Goal: Book appointment/travel/reservation

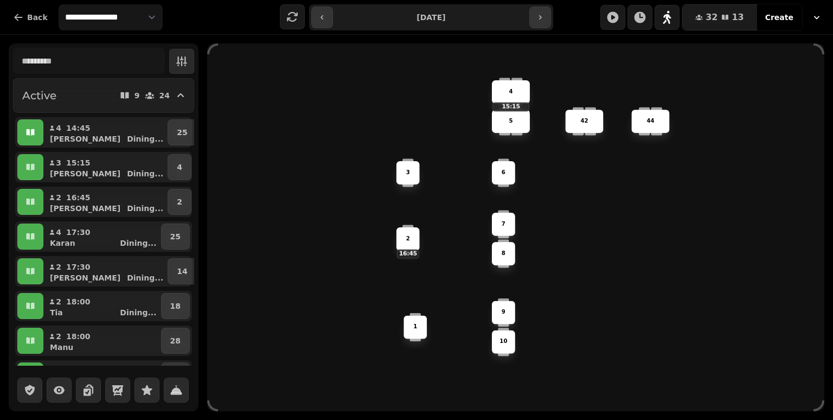
click at [37, 127] on button "button" at bounding box center [30, 132] width 26 height 26
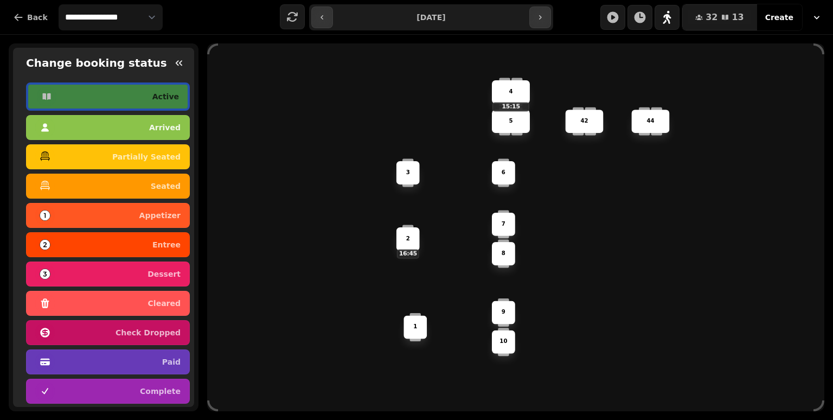
click at [69, 126] on div "arrived" at bounding box center [107, 127] width 145 height 17
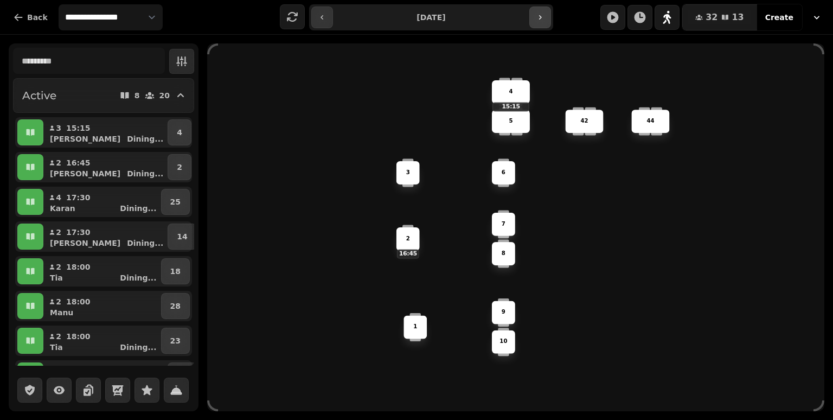
click at [539, 10] on button "button" at bounding box center [540, 18] width 22 height 22
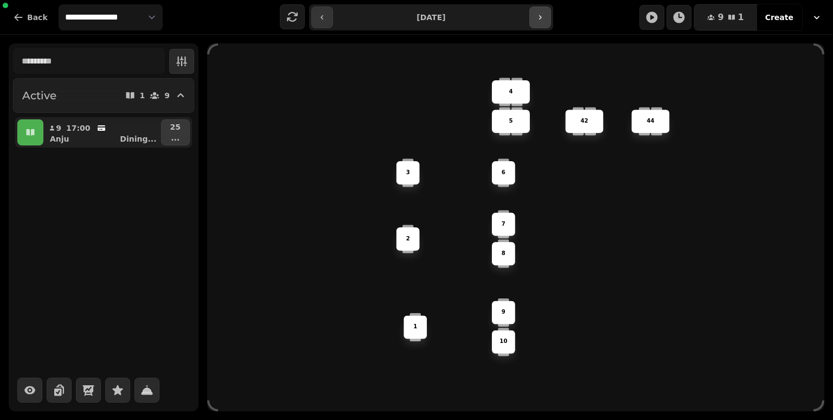
click at [542, 8] on button "button" at bounding box center [540, 18] width 22 height 22
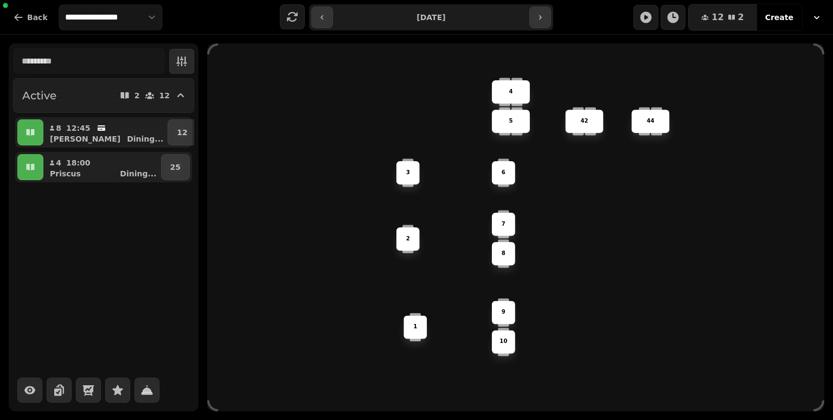
click at [544, 5] on div "**********" at bounding box center [430, 17] width 243 height 26
click at [549, 3] on div "**********" at bounding box center [416, 17] width 833 height 34
click at [548, 14] on button "button" at bounding box center [540, 18] width 22 height 22
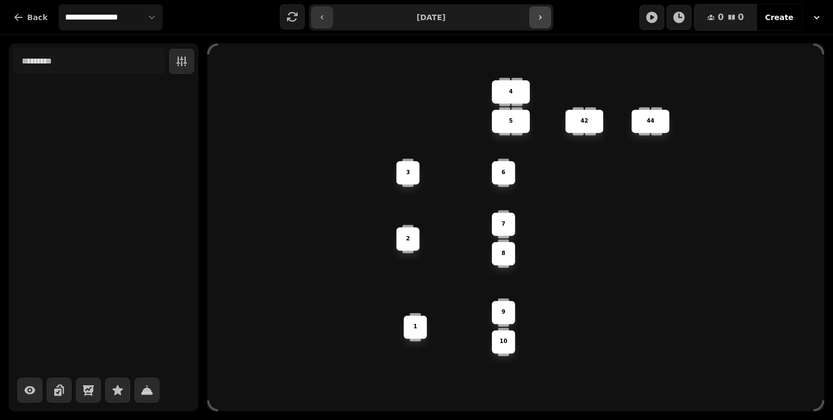
click at [536, 18] on icon "button" at bounding box center [540, 17] width 9 height 9
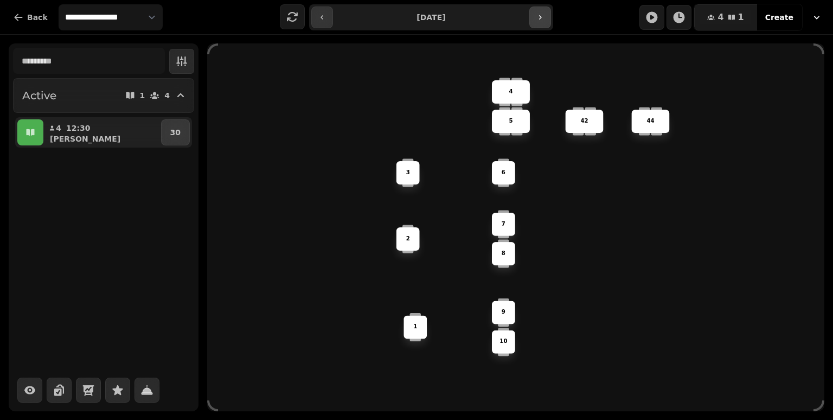
click at [538, 21] on icon "button" at bounding box center [540, 17] width 9 height 9
click at [542, 25] on button "button" at bounding box center [540, 18] width 22 height 22
click at [538, 20] on icon "button" at bounding box center [540, 17] width 9 height 9
click at [541, 22] on button "button" at bounding box center [540, 18] width 22 height 22
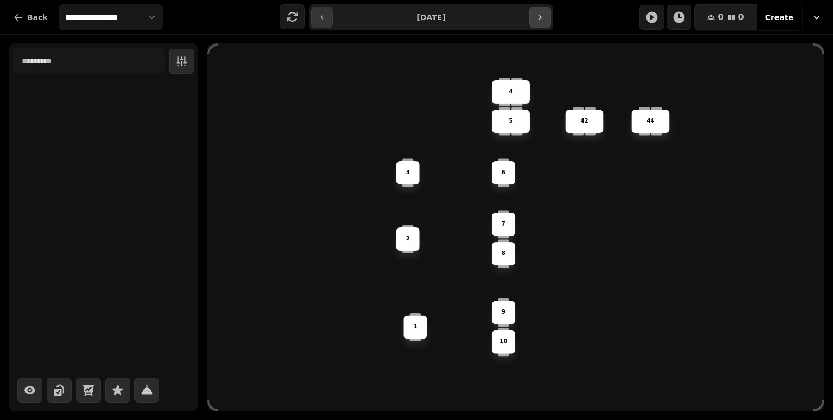
click at [542, 21] on icon "button" at bounding box center [540, 17] width 9 height 9
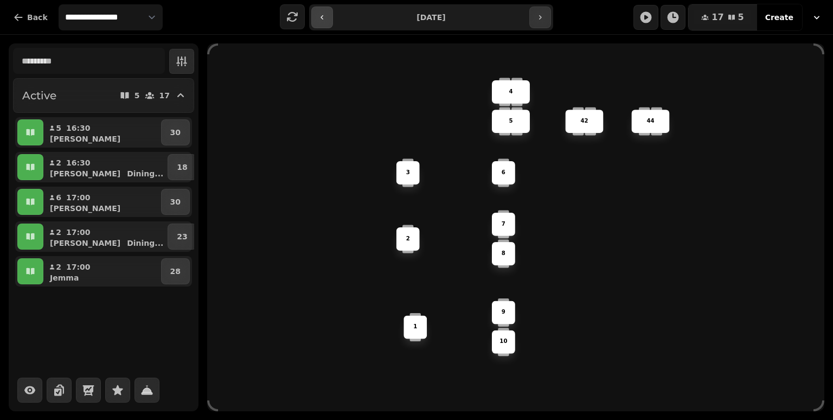
click at [320, 16] on icon "button" at bounding box center [322, 17] width 9 height 9
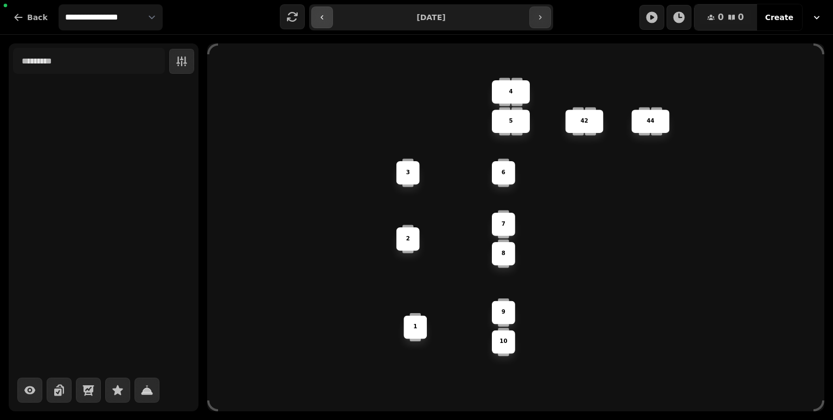
click at [320, 16] on icon "button" at bounding box center [322, 17] width 9 height 9
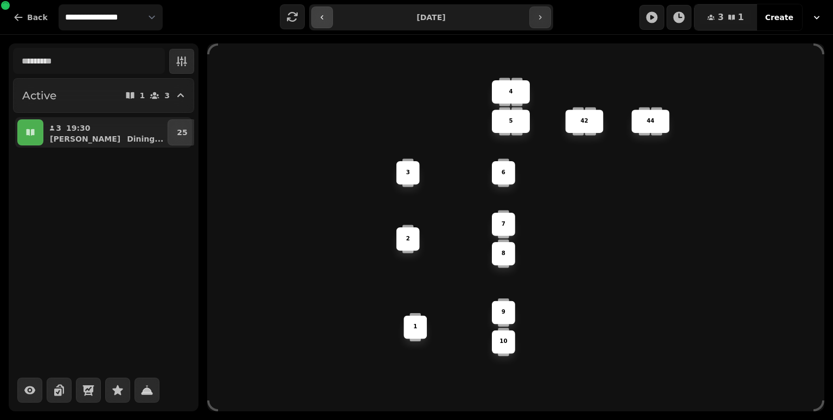
click at [323, 20] on icon "button" at bounding box center [322, 17] width 9 height 9
click at [324, 22] on button "button" at bounding box center [322, 18] width 22 height 22
type input "**********"
